Goal: Task Accomplishment & Management: Manage account settings

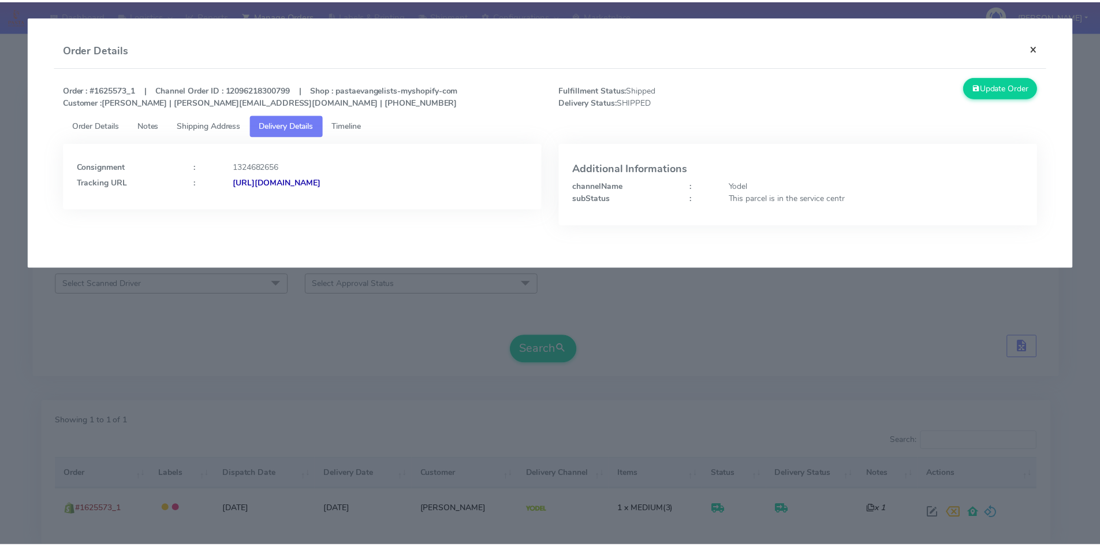
scroll to position [81, 0]
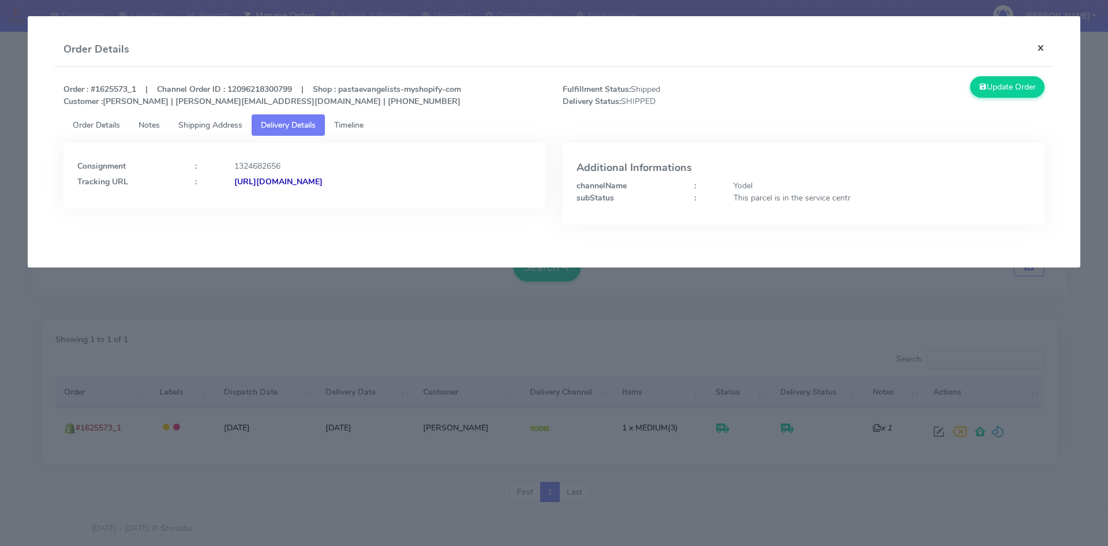
click at [1042, 47] on button "×" at bounding box center [1041, 47] width 26 height 31
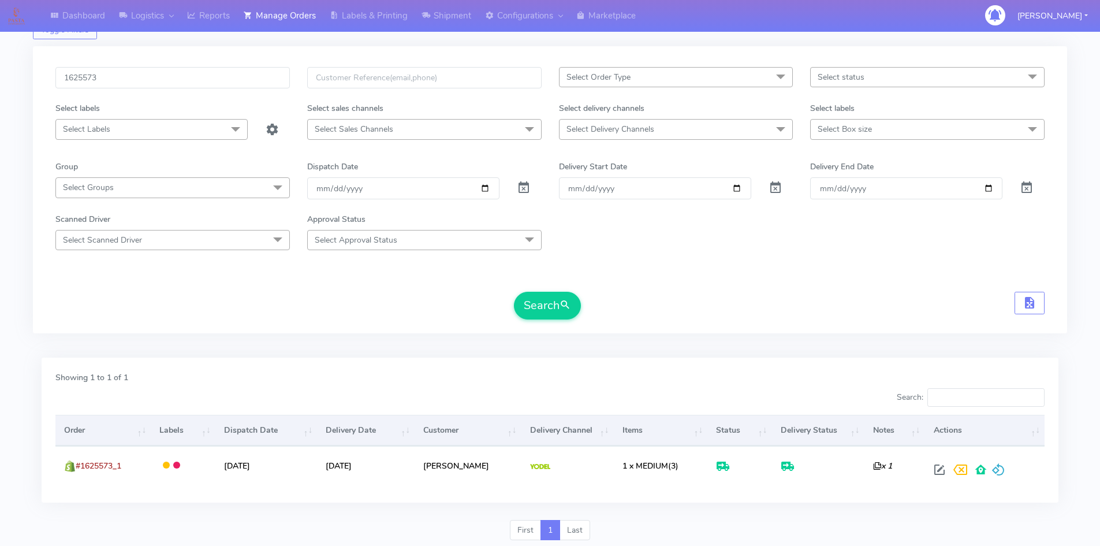
scroll to position [0, 0]
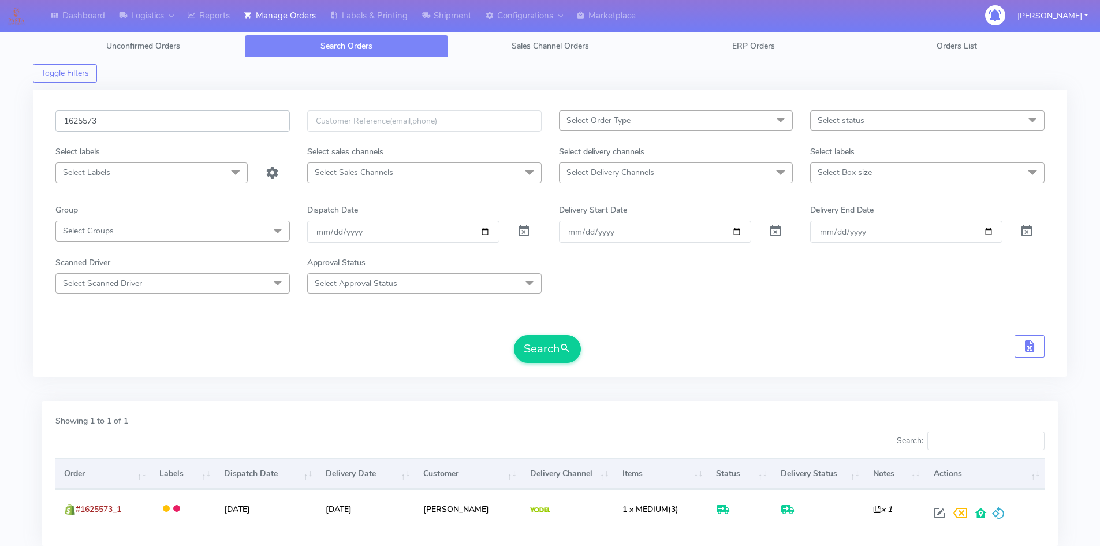
drag, startPoint x: 45, startPoint y: 121, endPoint x: 20, endPoint y: 122, distance: 24.9
click at [23, 122] on div "Dashboard Logistics [GEOGRAPHIC_DATA] Logistics Reports Manage Orders Labels & …" at bounding box center [550, 306] width 1100 height 571
paste input "2625A"
type input "1622625A"
click at [514, 335] on button "Search" at bounding box center [547, 349] width 67 height 28
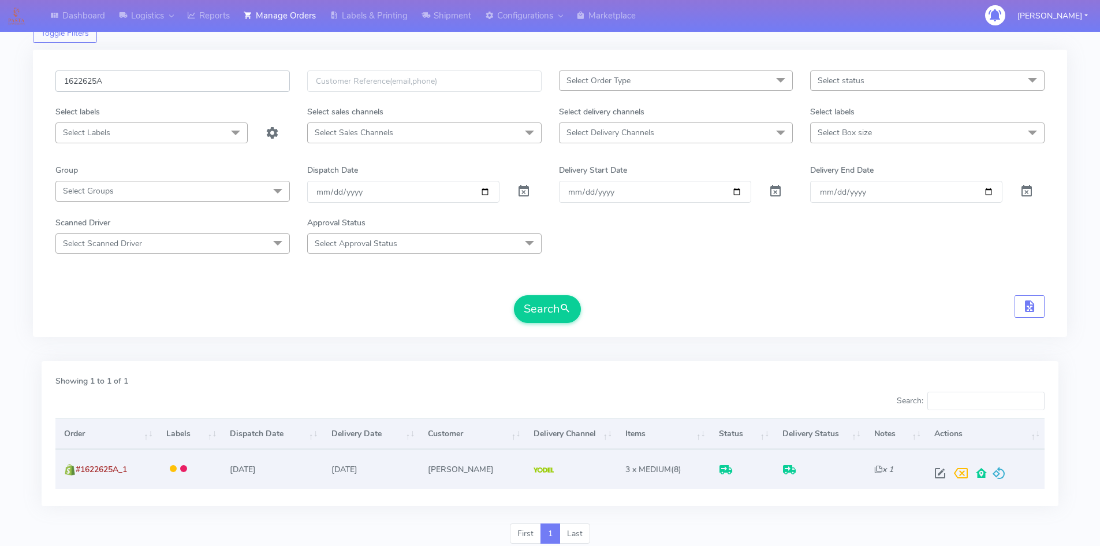
scroll to position [81, 0]
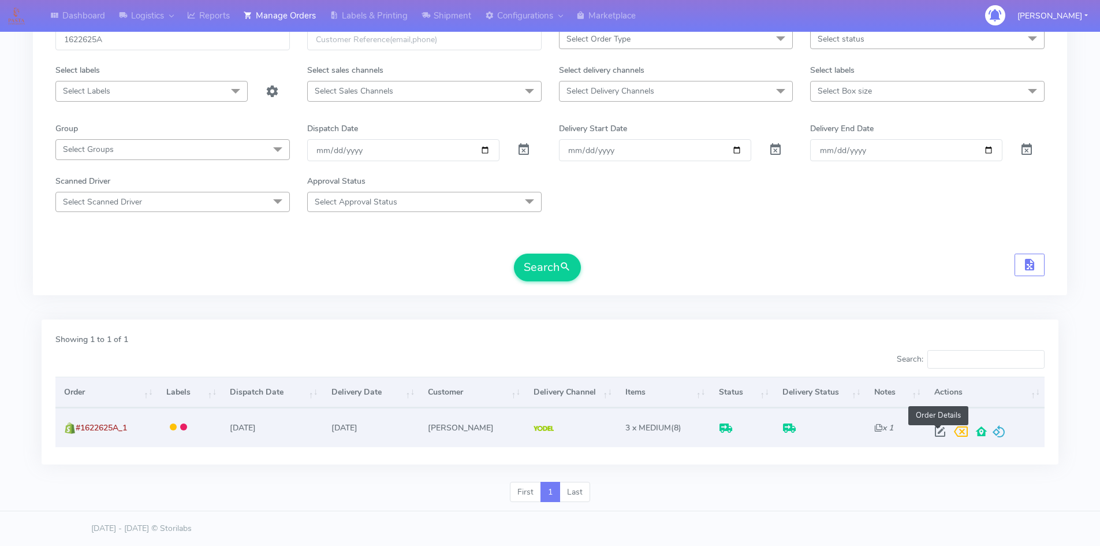
click at [935, 429] on span at bounding box center [939, 433] width 21 height 11
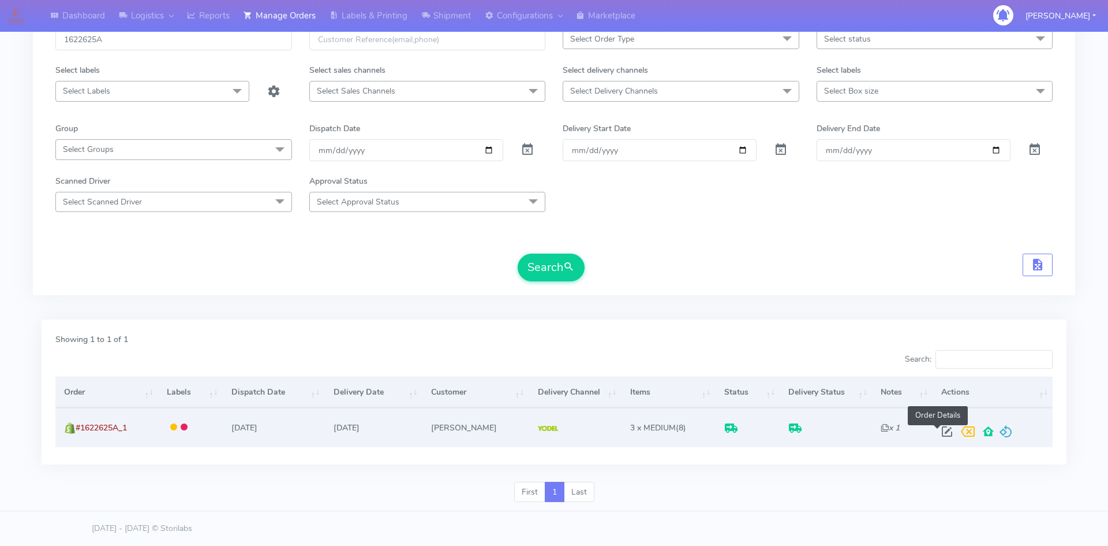
select select "5"
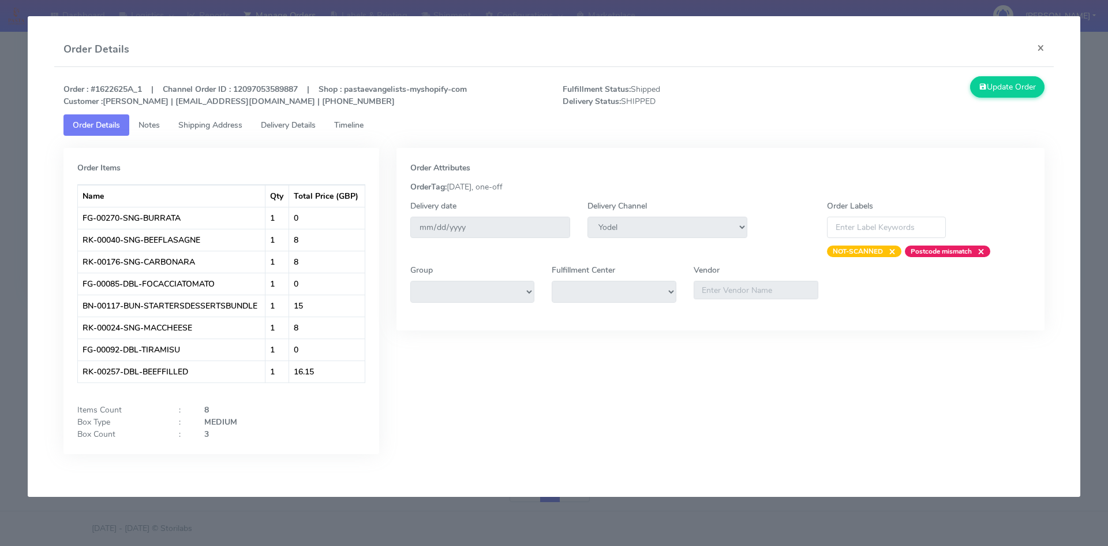
click at [285, 127] on span "Delivery Details" at bounding box center [288, 124] width 55 height 11
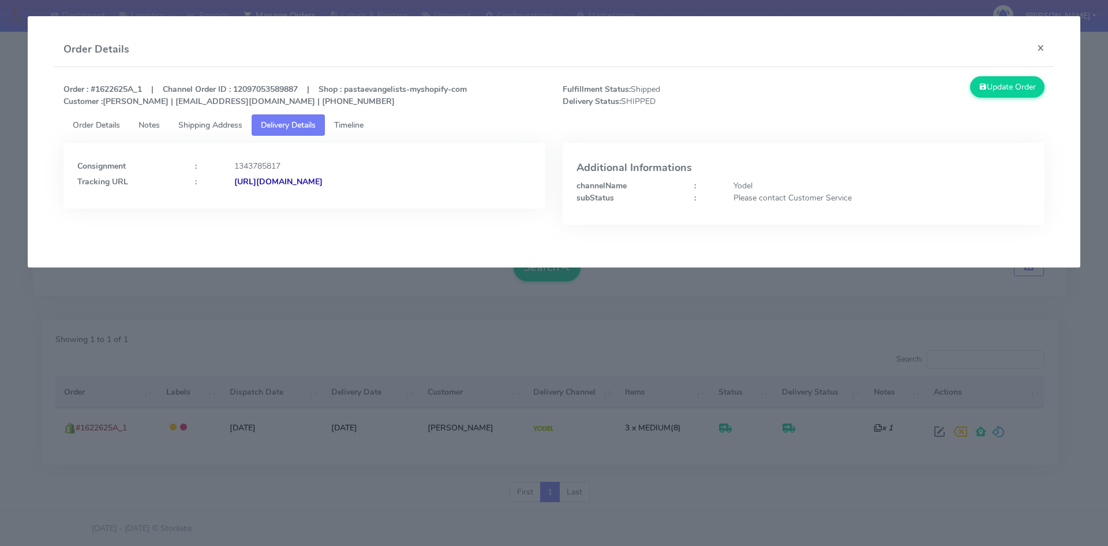
click at [364, 123] on span "Timeline" at bounding box center [348, 124] width 29 height 11
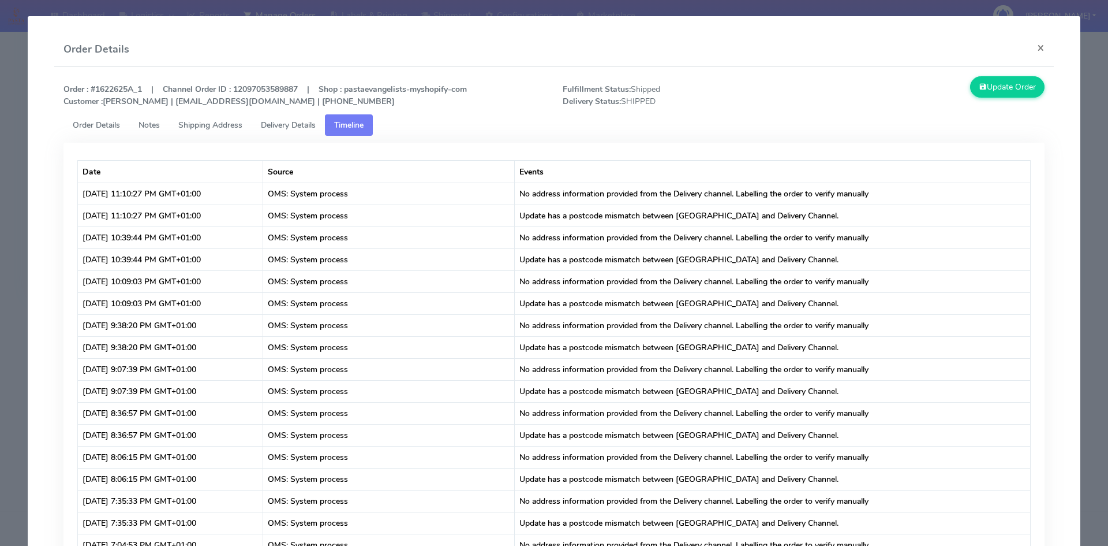
click at [292, 119] on link "Delivery Details" at bounding box center [288, 124] width 73 height 21
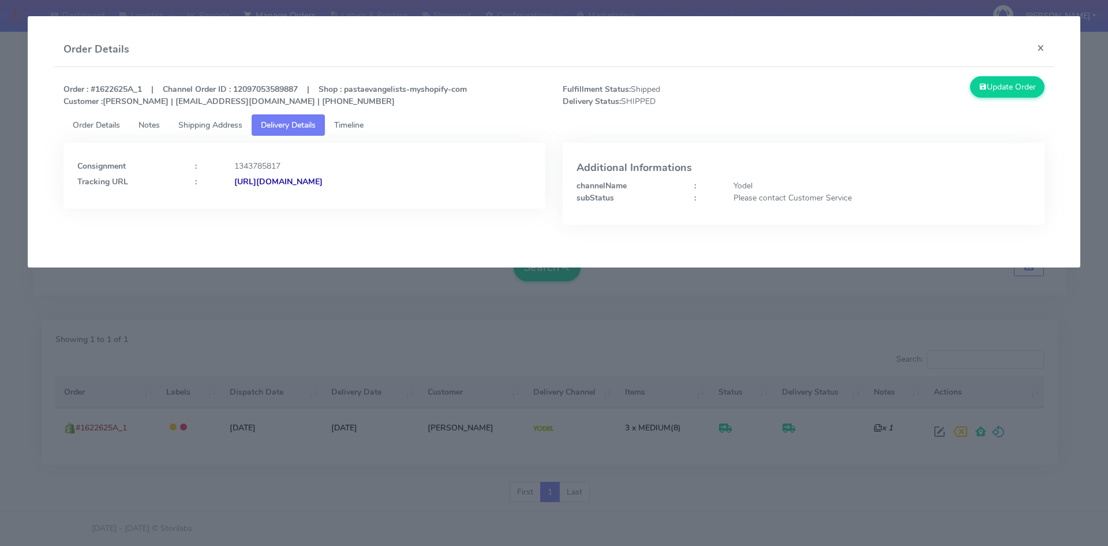
click at [323, 184] on strong "[URL][DOMAIN_NAME]" at bounding box center [278, 181] width 88 height 11
click at [1040, 52] on button "×" at bounding box center [1041, 47] width 26 height 31
